Goal: Transaction & Acquisition: Purchase product/service

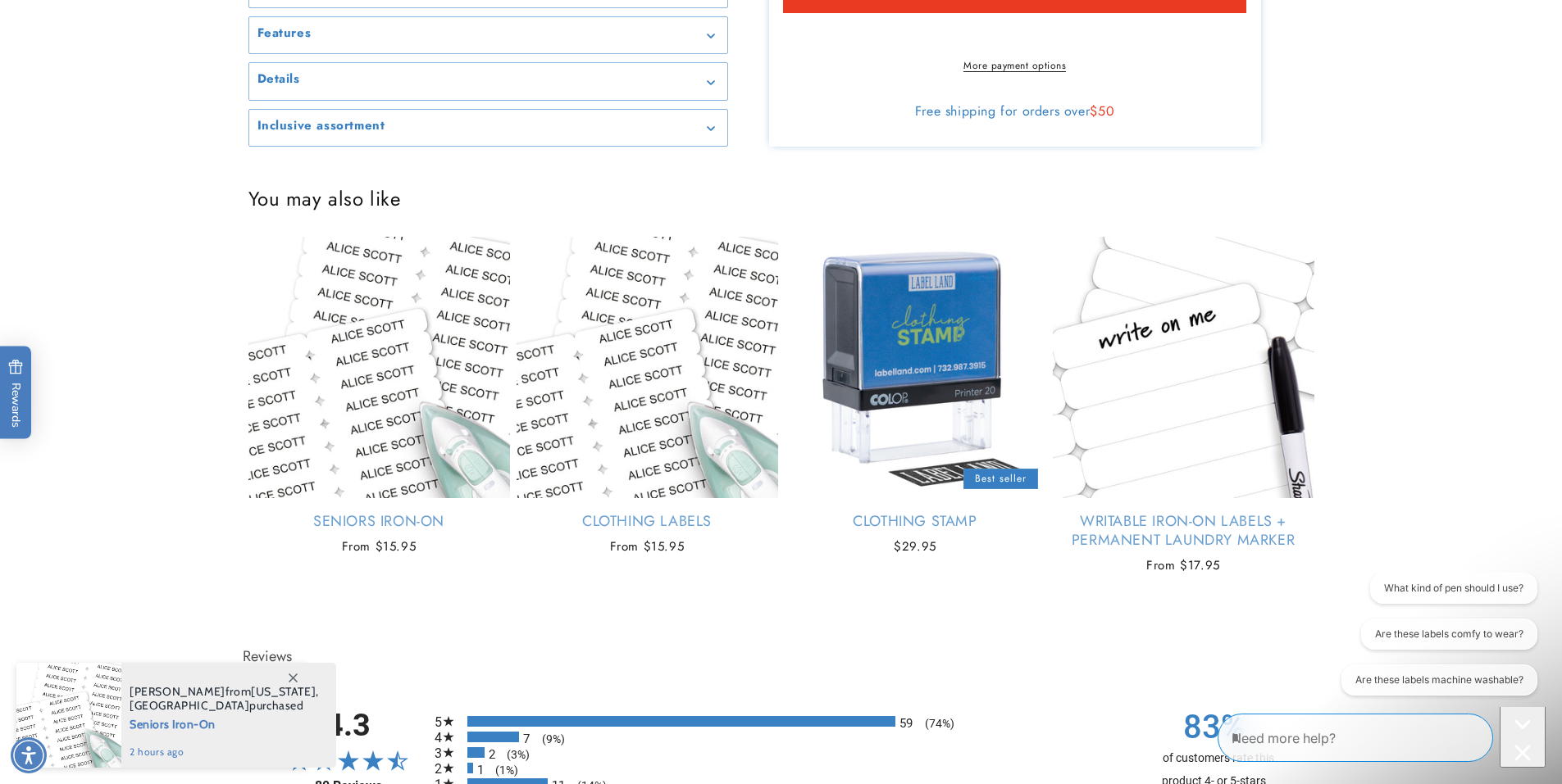
scroll to position [738, 0]
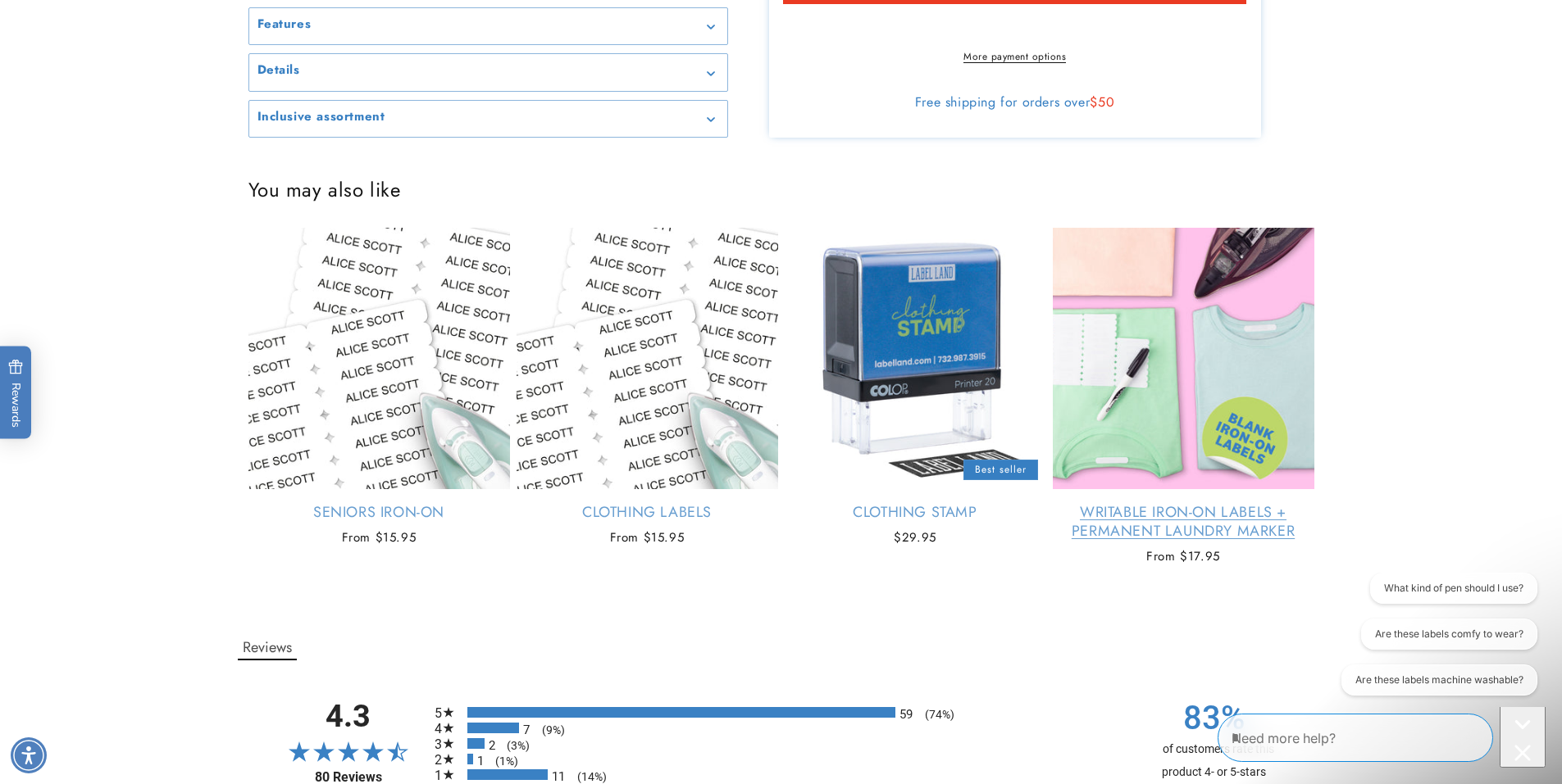
click at [1235, 511] on link "Writable Iron-On Labels + Permanent Laundry Marker" at bounding box center [1183, 523] width 261 height 38
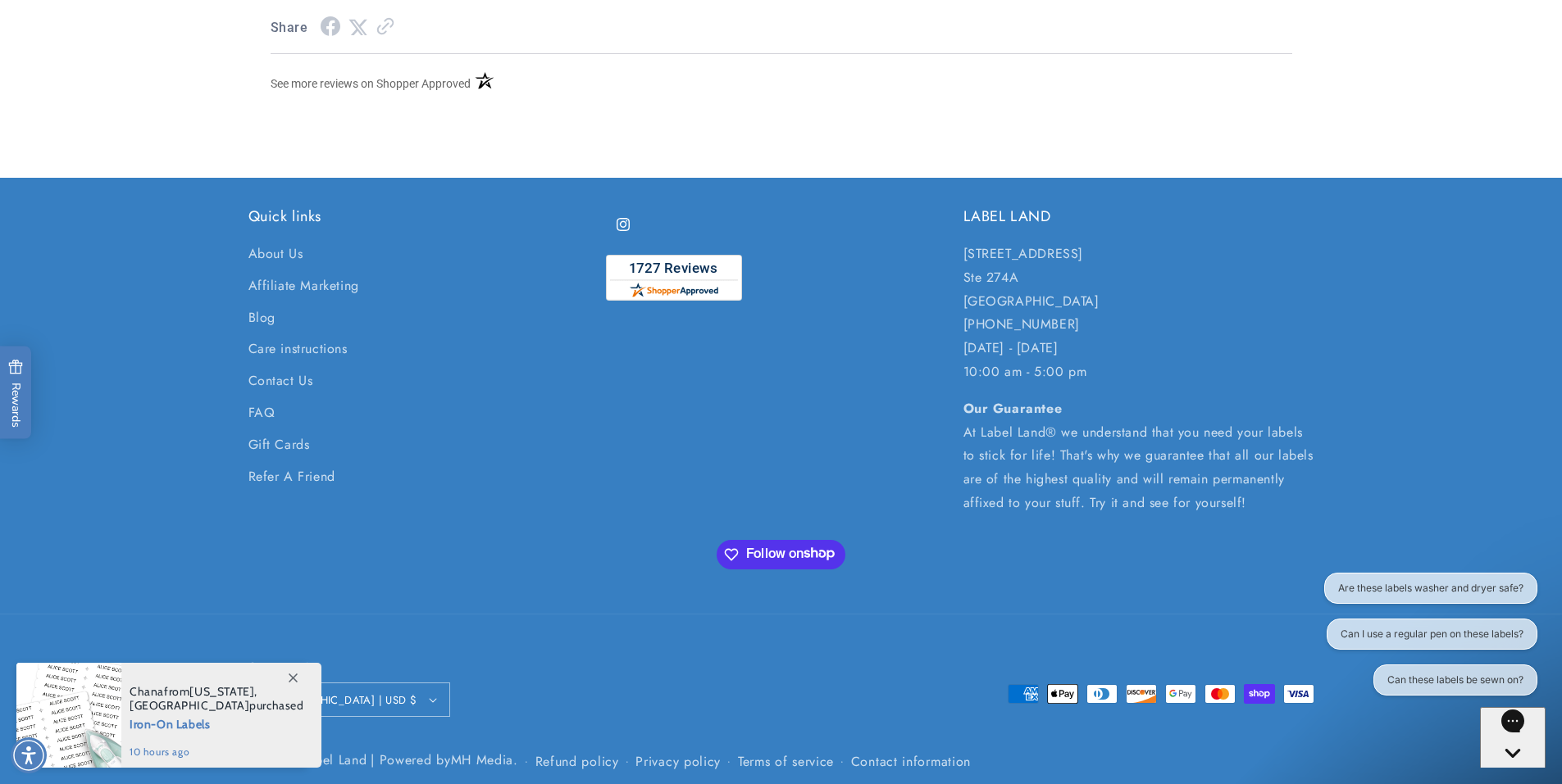
scroll to position [2175, 0]
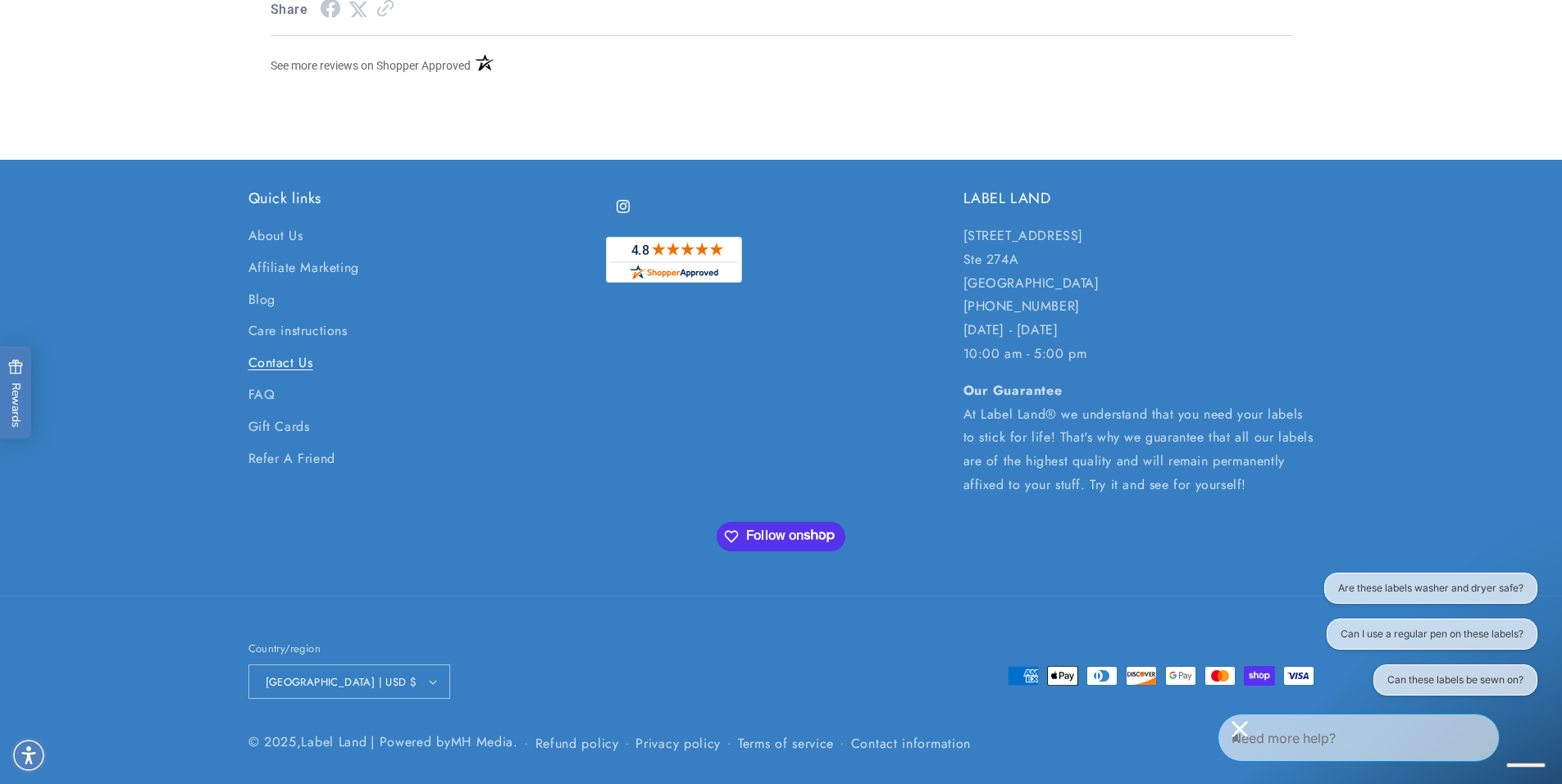
click at [261, 355] on link "Contact Us" at bounding box center [281, 363] width 65 height 32
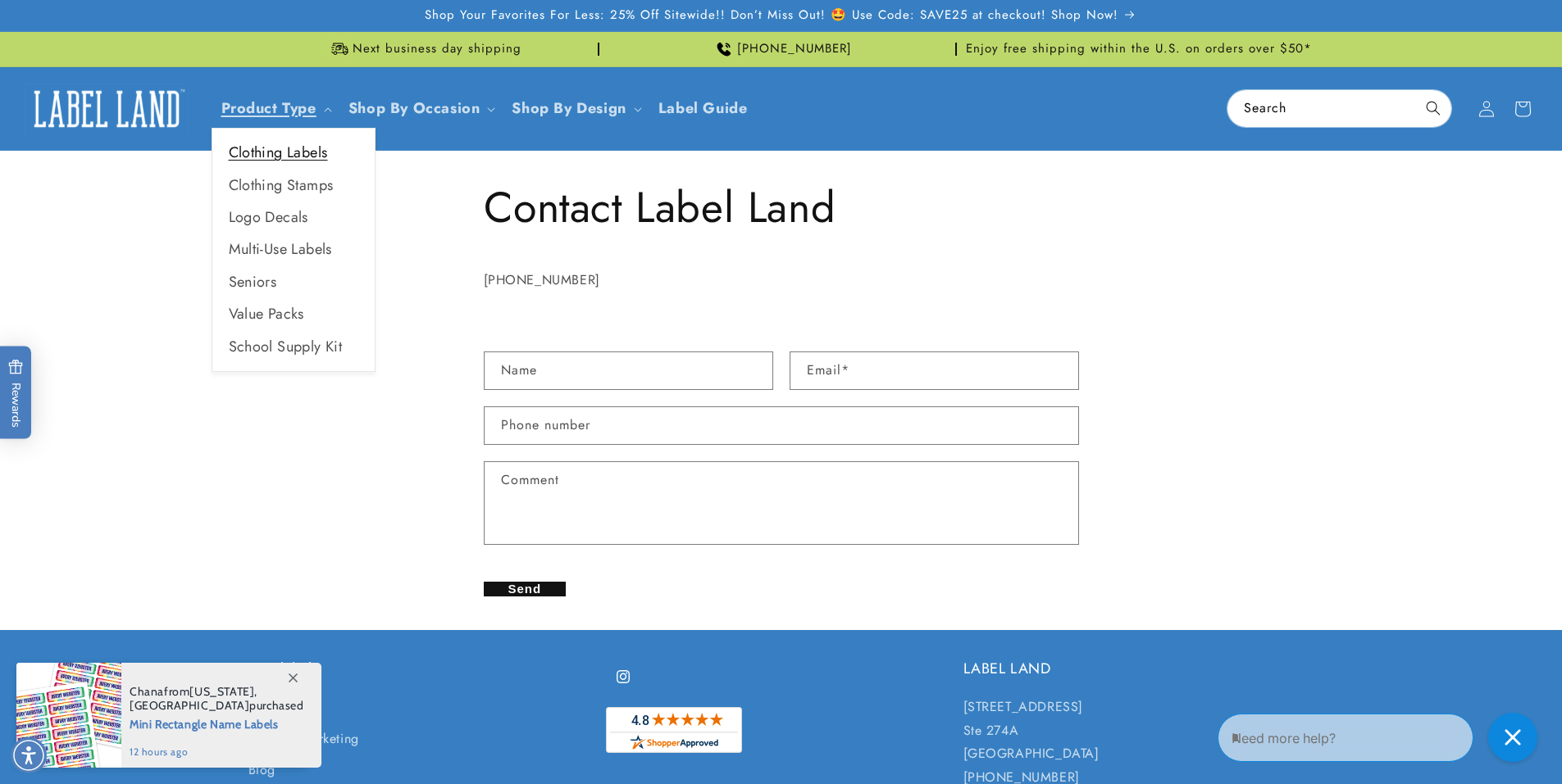
click at [284, 157] on link "Clothing Labels" at bounding box center [293, 153] width 162 height 32
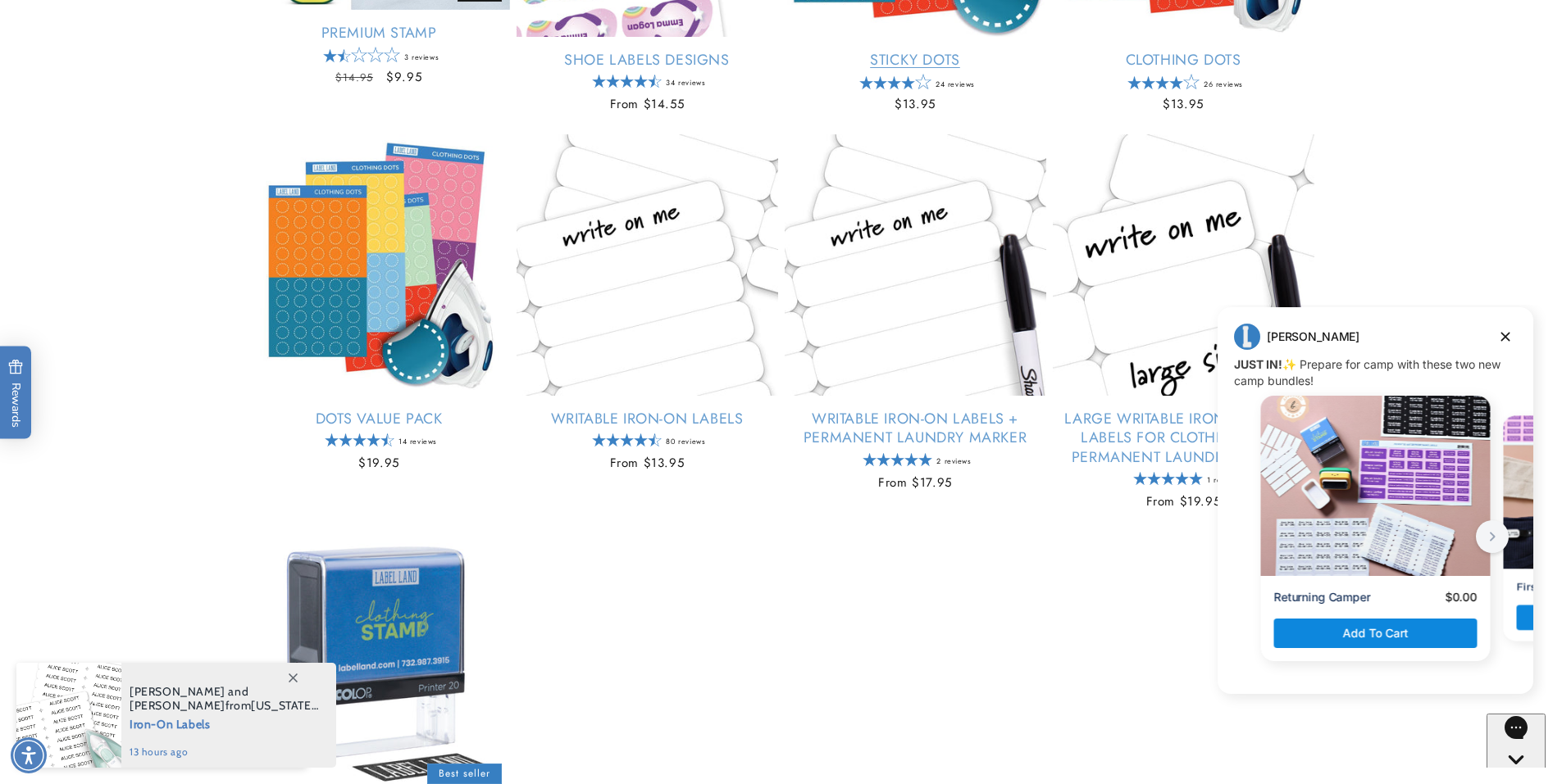
scroll to position [901, 0]
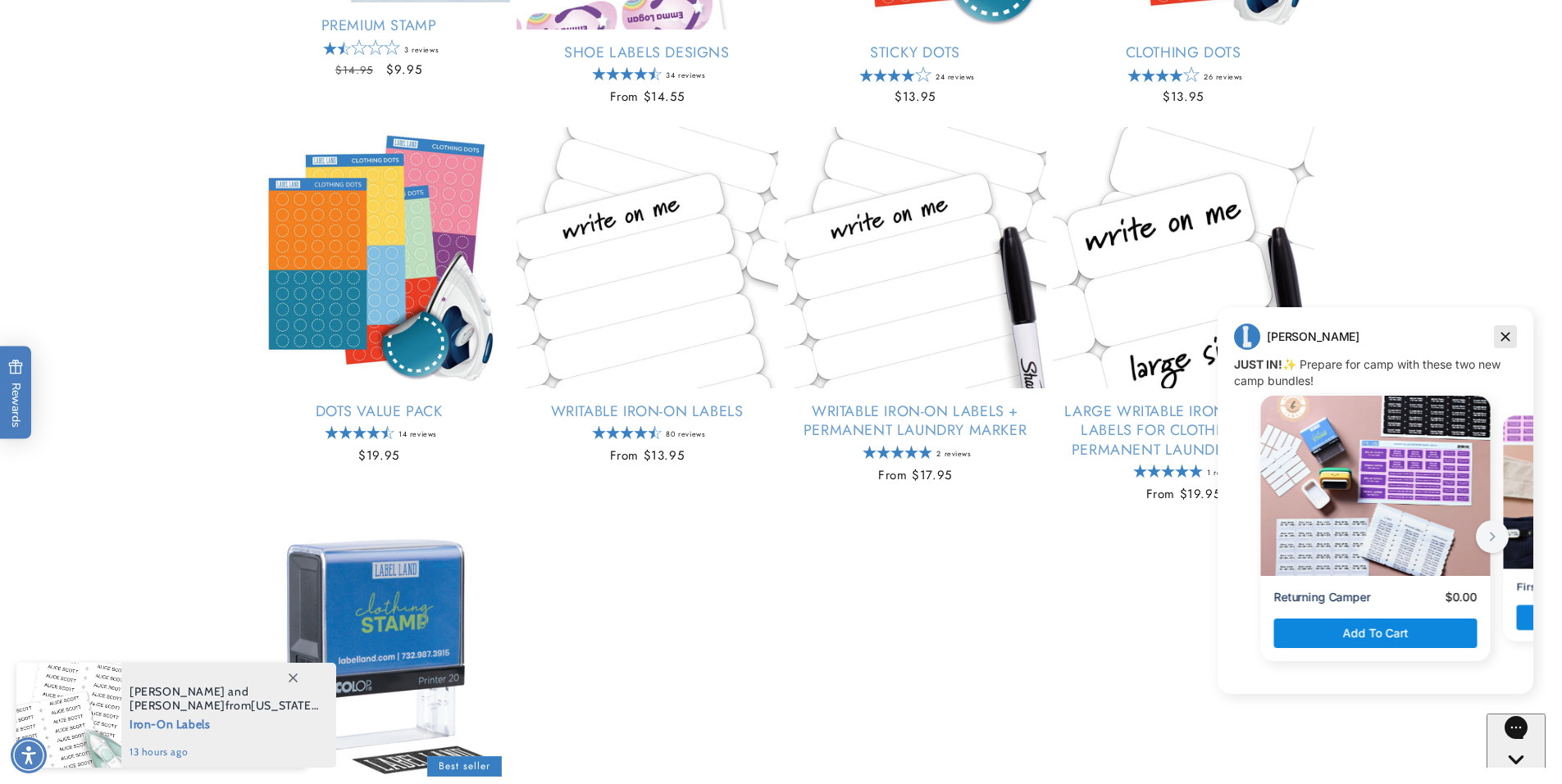
click at [1511, 336] on icon "Dismiss campaign" at bounding box center [1506, 337] width 17 height 20
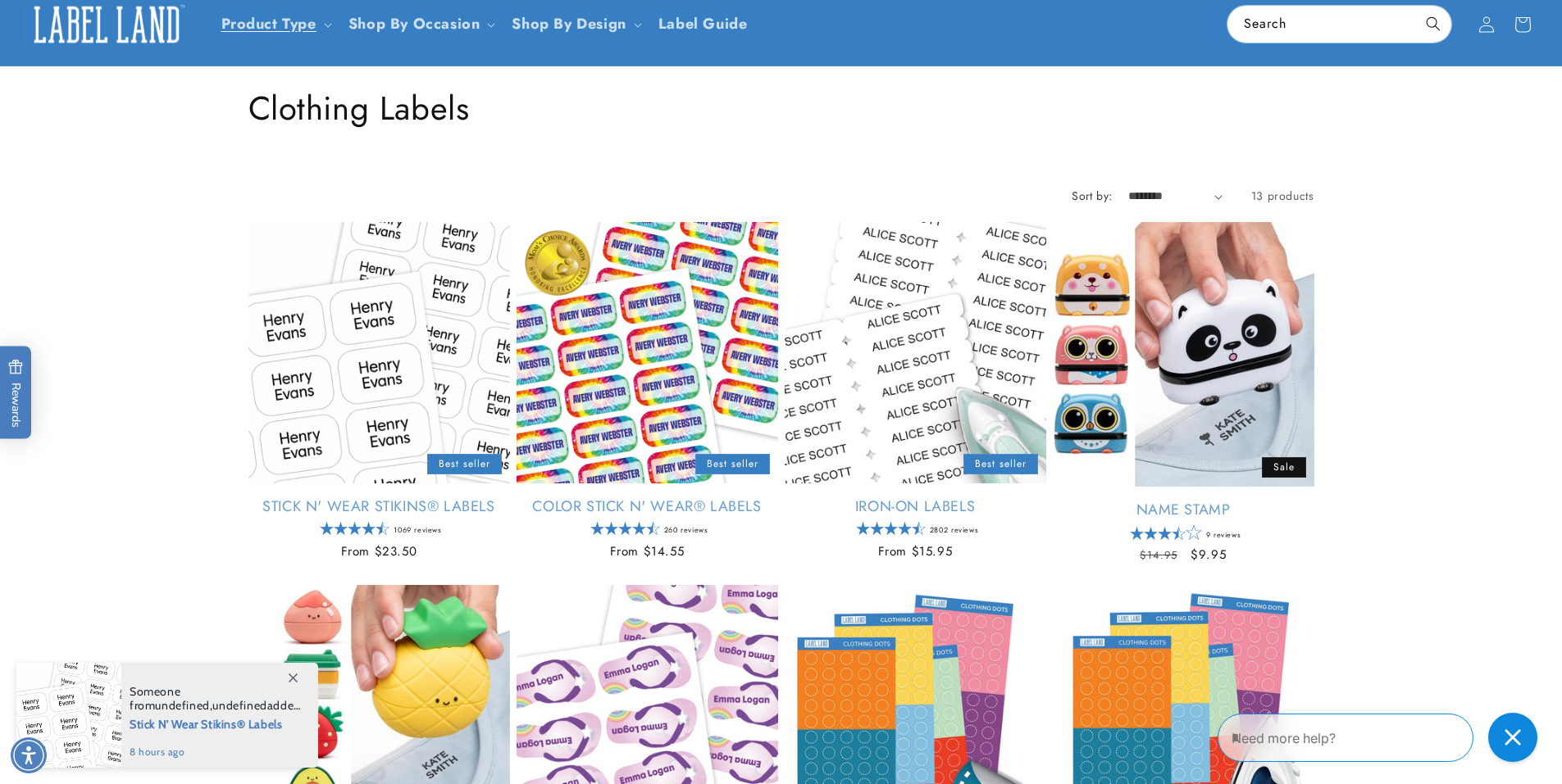
scroll to position [0, 0]
